Goal: Transaction & Acquisition: Purchase product/service

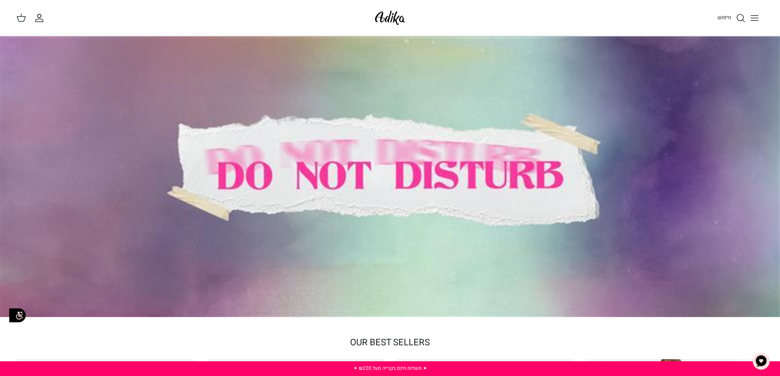
click at [757, 16] on icon "Toggle menu" at bounding box center [755, 18] width 10 height 10
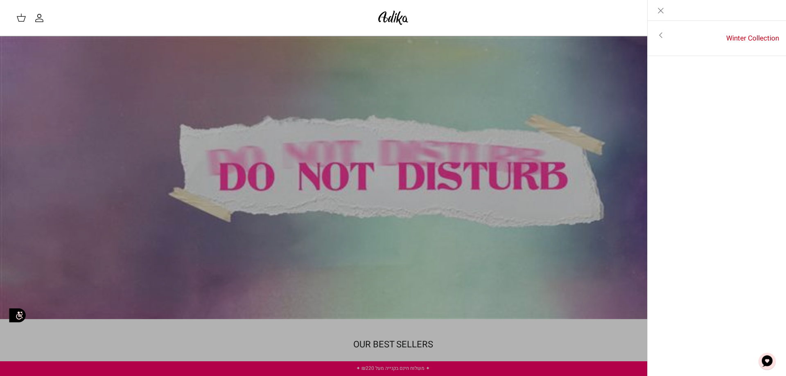
click at [660, 11] on line "Close" at bounding box center [660, 10] width 5 height 5
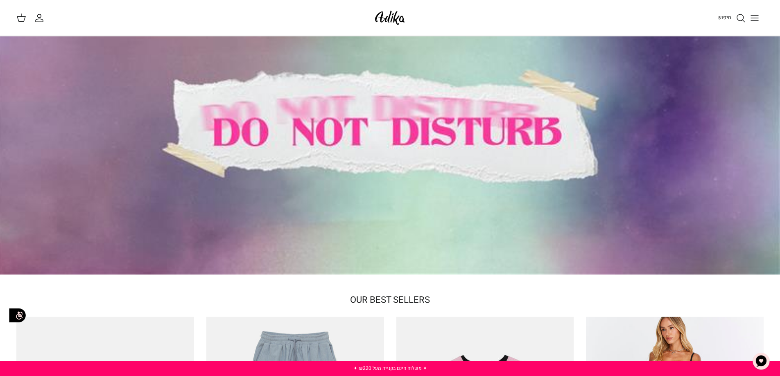
scroll to position [41, 0]
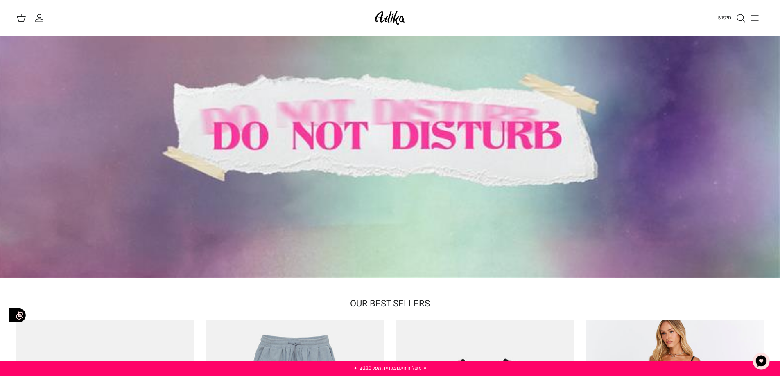
click at [398, 18] on img at bounding box center [390, 17] width 35 height 19
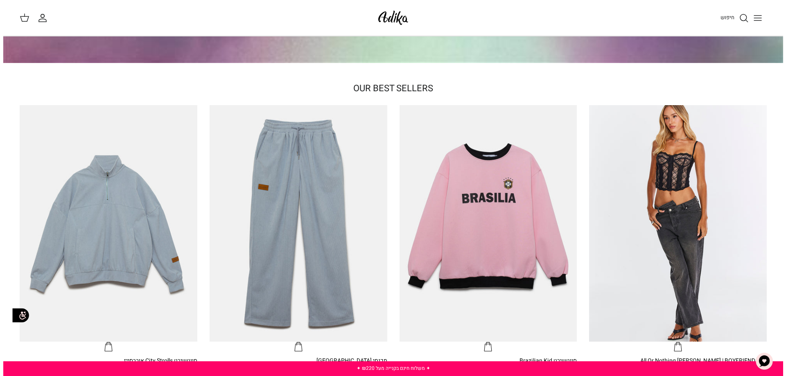
scroll to position [171, 0]
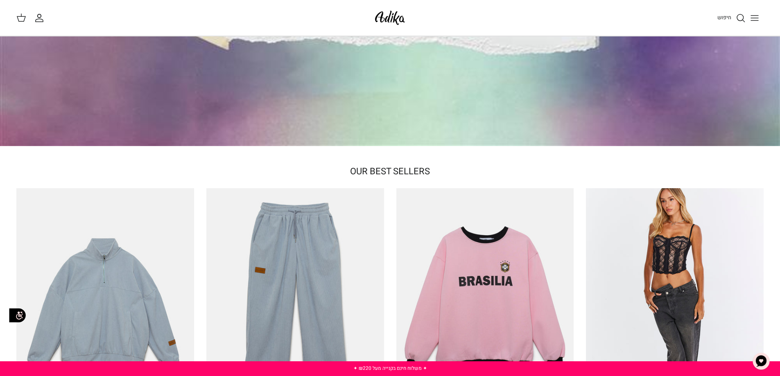
click at [754, 18] on line "Toggle menu" at bounding box center [754, 18] width 7 height 0
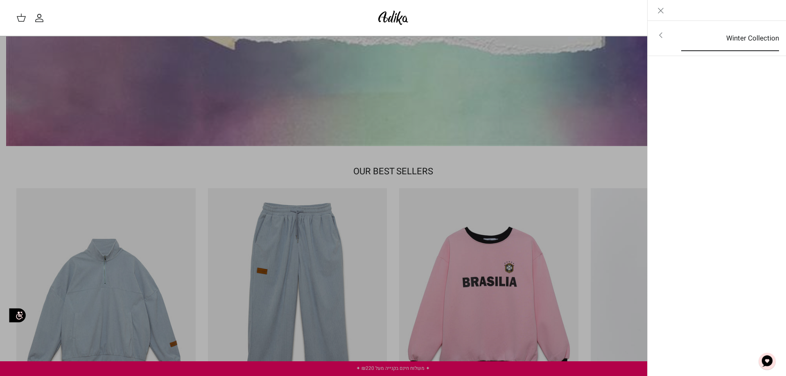
click at [746, 40] on link "Winter Collection" at bounding box center [730, 38] width 113 height 25
click at [746, 36] on link "לכל הפריטים" at bounding box center [717, 36] width 131 height 20
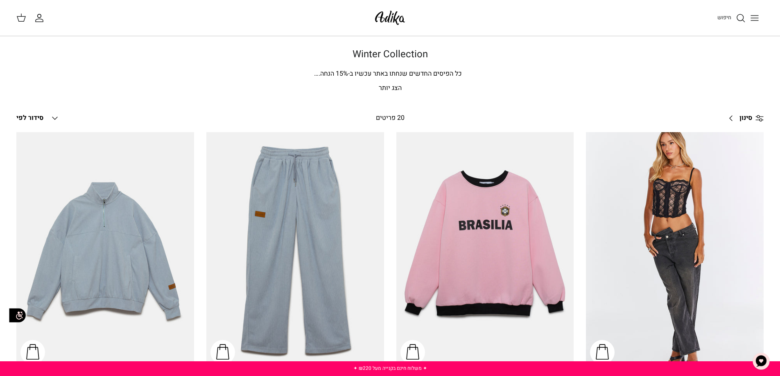
click at [388, 91] on p "הצג יותר" at bounding box center [390, 88] width 573 height 11
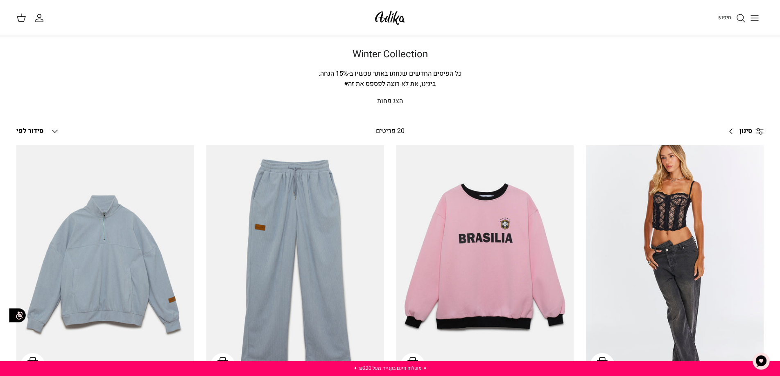
click at [384, 19] on img at bounding box center [390, 17] width 35 height 19
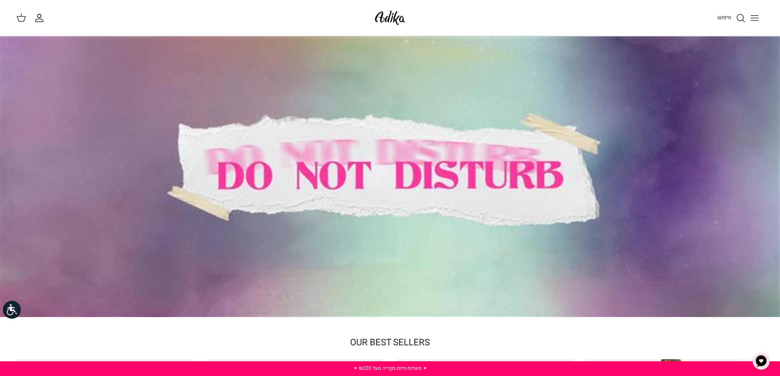
click at [423, 147] on div at bounding box center [390, 176] width 780 height 281
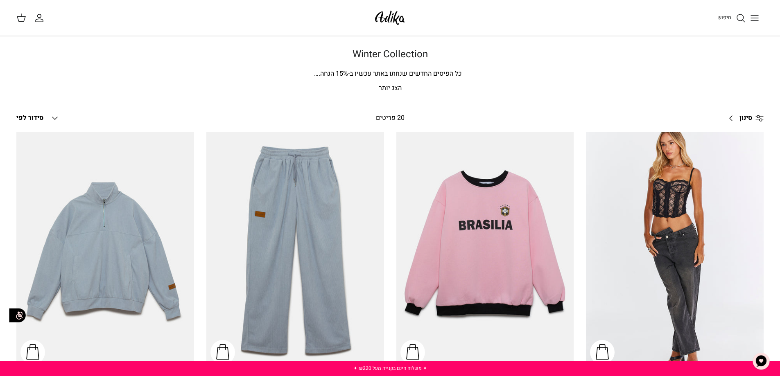
click at [20, 20] on icon at bounding box center [21, 18] width 10 height 10
